Goal: Navigation & Orientation: Find specific page/section

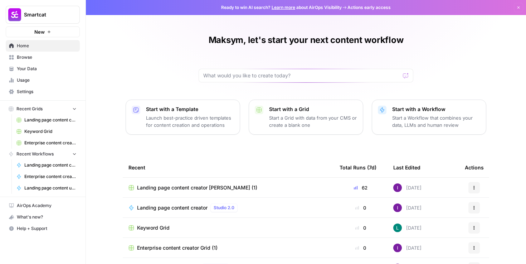
click at [40, 92] on span "Settings" at bounding box center [47, 91] width 60 height 6
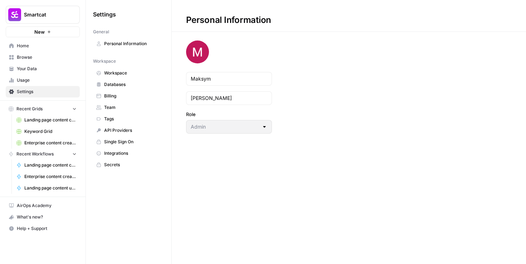
click at [129, 93] on span "Billing" at bounding box center [132, 96] width 57 height 6
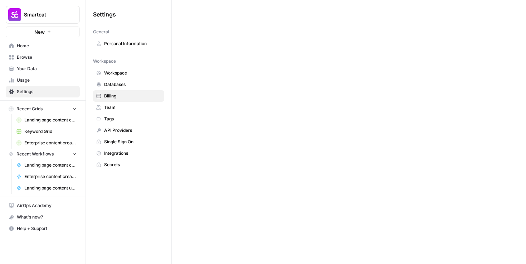
click at [112, 106] on span "Team" at bounding box center [132, 107] width 57 height 6
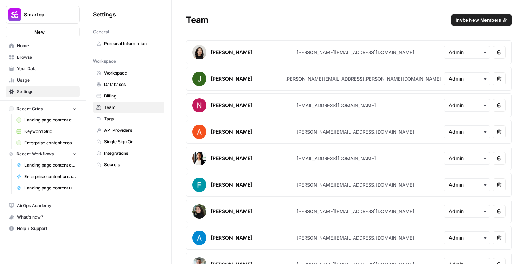
click at [115, 91] on link "Billing" at bounding box center [128, 95] width 71 height 11
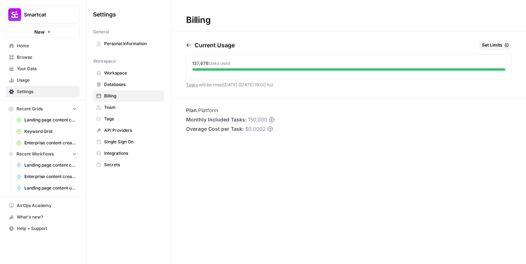
click at [187, 42] on div "Current Usage" at bounding box center [210, 44] width 49 height 9
click at [188, 46] on icon "button" at bounding box center [188, 45] width 5 height 4
click at [223, 43] on icon "button" at bounding box center [220, 45] width 6 height 6
click at [192, 85] on link "Tasks" at bounding box center [192, 84] width 12 height 5
click at [365, 135] on div "Billing Current Usage Set Limits 137,676 tasks used Tasks will be reset [DATE] …" at bounding box center [349, 132] width 354 height 264
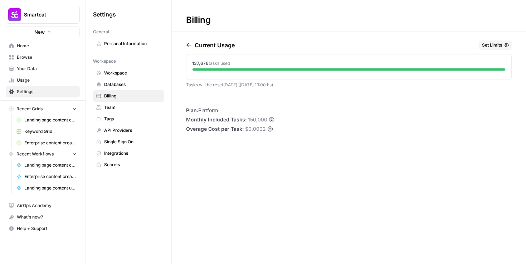
click at [55, 167] on span "Landing page content creator" at bounding box center [50, 165] width 52 height 6
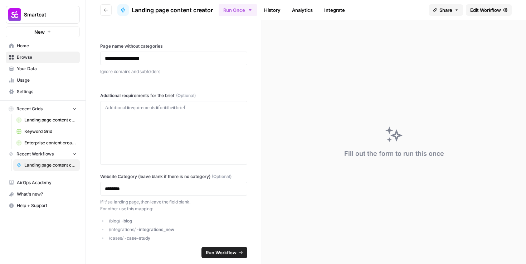
click at [277, 8] on link "History" at bounding box center [272, 9] width 25 height 11
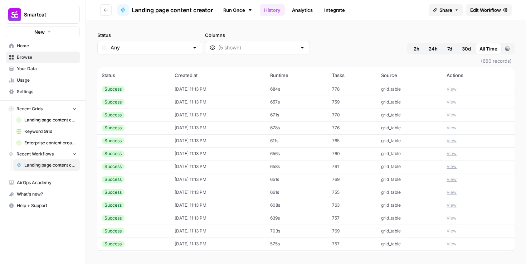
scroll to position [111, 0]
